Goal: Task Accomplishment & Management: Use online tool/utility

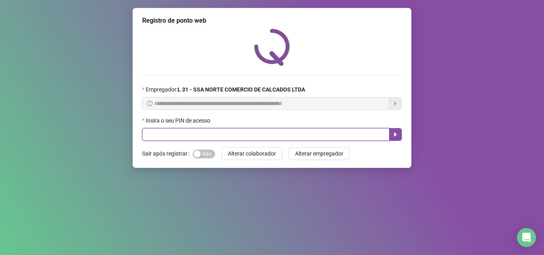
click at [231, 137] on input "text" at bounding box center [265, 134] width 247 height 13
type input "*****"
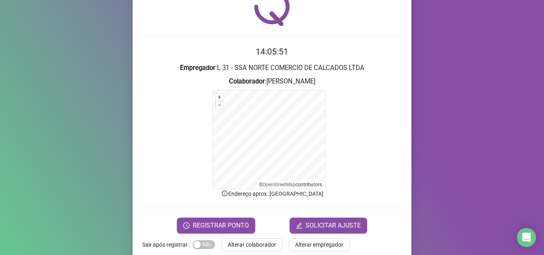
scroll to position [53, 0]
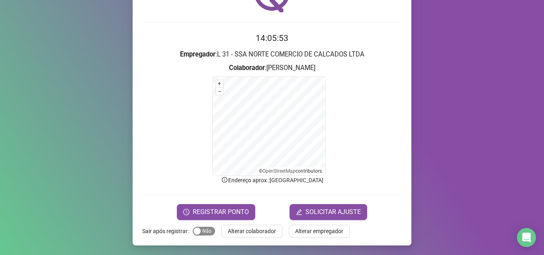
click at [202, 232] on span "Sim Não" at bounding box center [204, 231] width 22 height 9
click at [218, 210] on span "REGISTRAR PONTO" at bounding box center [221, 213] width 56 height 10
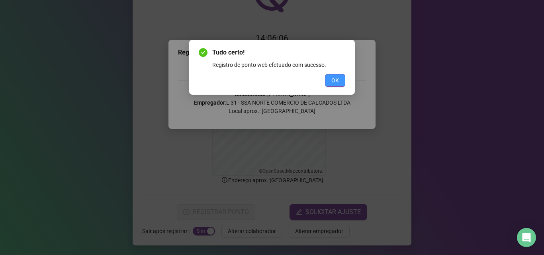
click at [342, 82] on button "OK" at bounding box center [335, 80] width 20 height 13
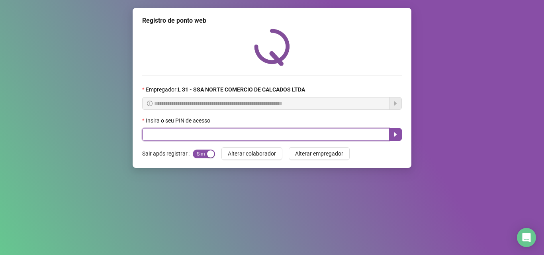
click at [219, 137] on input "text" at bounding box center [265, 134] width 247 height 13
type input "*****"
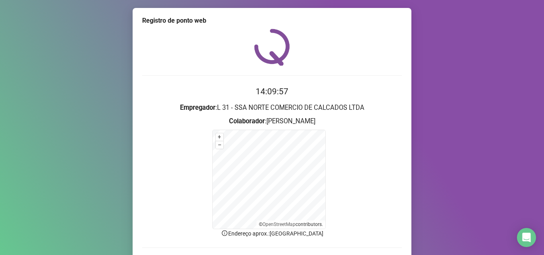
scroll to position [53, 0]
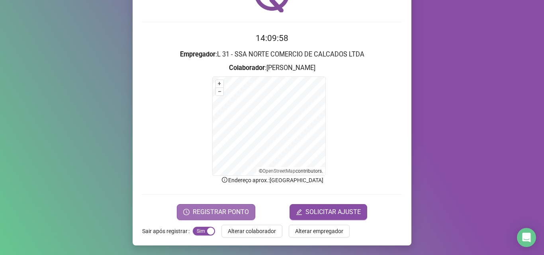
click at [212, 211] on span "REGISTRAR PONTO" at bounding box center [221, 213] width 56 height 10
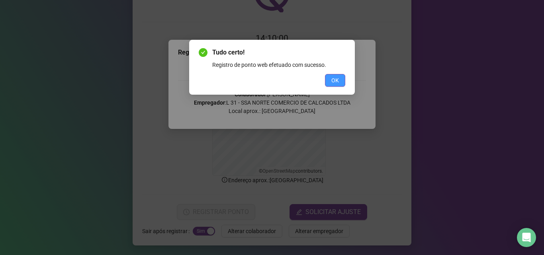
click at [340, 79] on button "OK" at bounding box center [335, 80] width 20 height 13
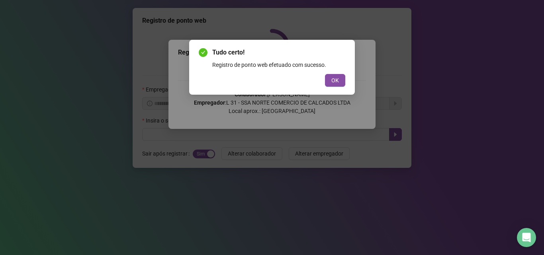
scroll to position [0, 0]
